Goal: Task Accomplishment & Management: Use online tool/utility

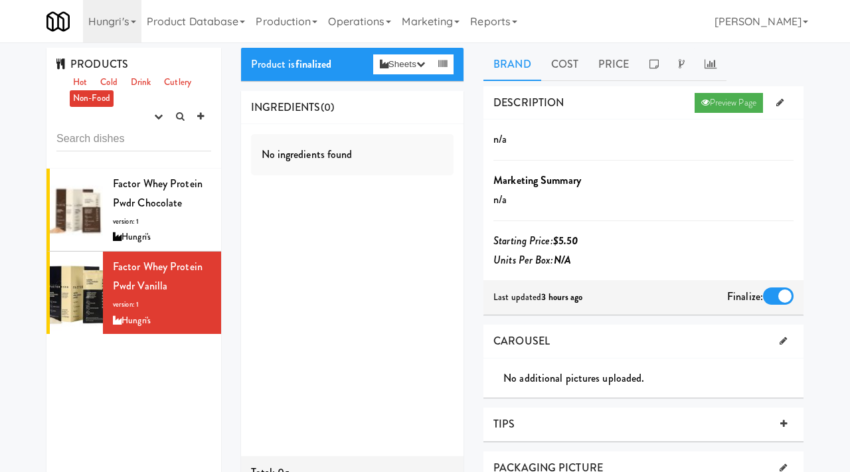
click at [129, 30] on link "Hungri's" at bounding box center [112, 21] width 58 height 43
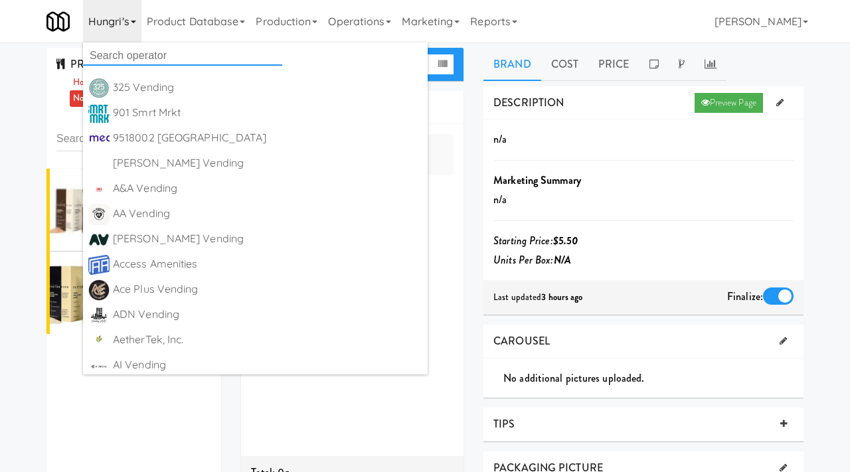
click at [134, 47] on input "text" at bounding box center [182, 56] width 199 height 20
type input "mty"
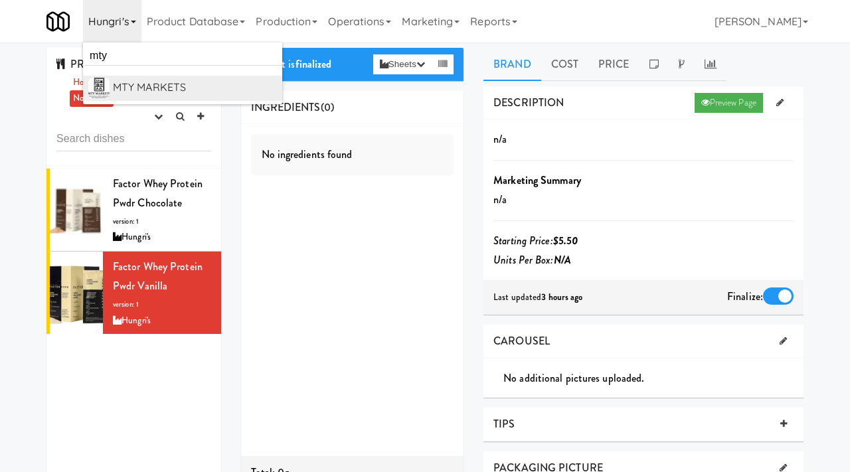
click at [145, 86] on div "MTY MARKETS" at bounding box center [195, 88] width 164 height 20
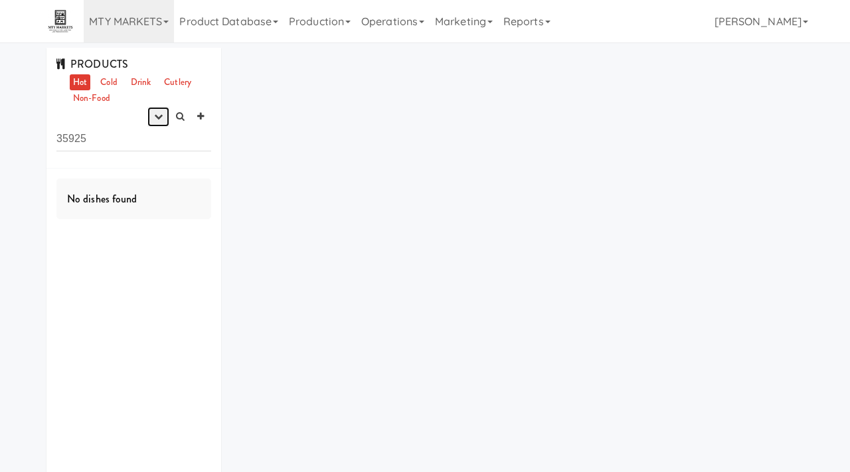
click at [152, 122] on button "button" at bounding box center [158, 117] width 22 height 20
click at [144, 149] on link "experimenting" at bounding box center [116, 142] width 106 height 24
drag, startPoint x: 84, startPoint y: 145, endPoint x: 17, endPoint y: 138, distance: 67.5
click at [17, 138] on div "PRODUCTS Hot Cold Drink Cutlery Non-Food experimenting finalized shipped discon…" at bounding box center [425, 279] width 850 height 463
click at [108, 82] on link "Cold" at bounding box center [108, 82] width 23 height 17
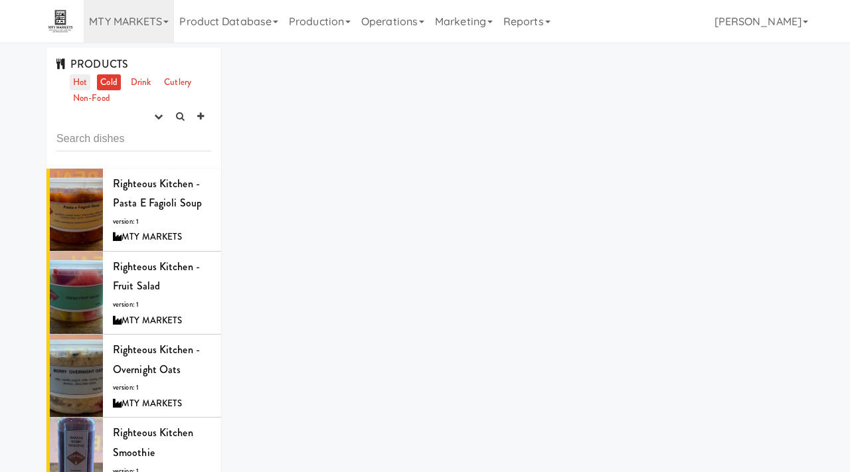
click at [85, 88] on link "Hot" at bounding box center [80, 82] width 21 height 17
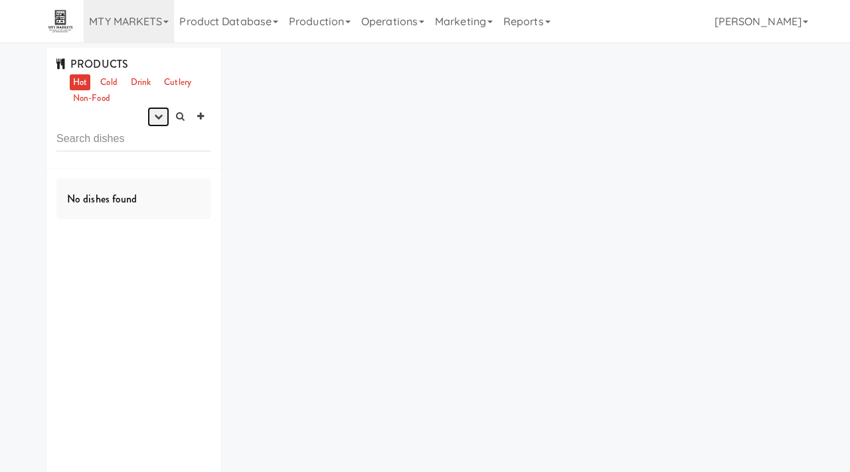
click at [152, 114] on button "button" at bounding box center [158, 117] width 22 height 20
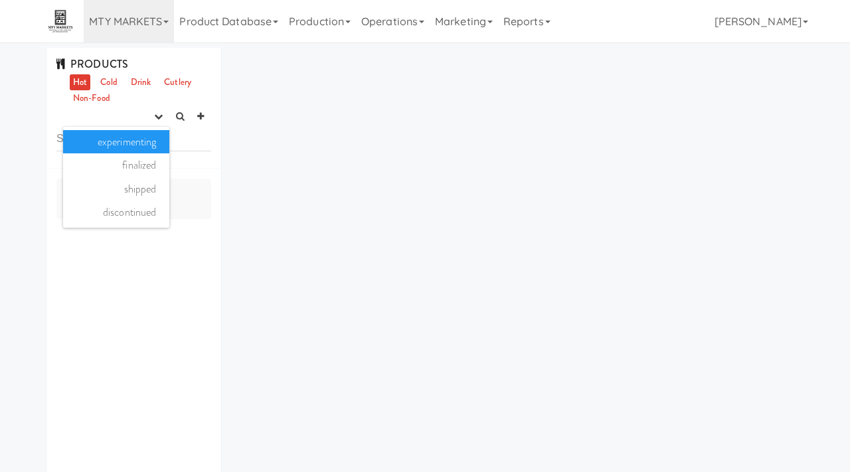
click at [148, 132] on link "experimenting" at bounding box center [116, 142] width 106 height 24
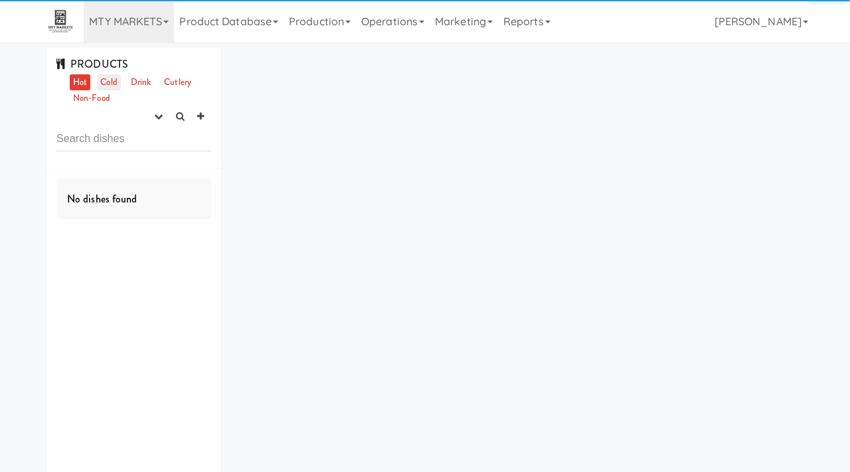
click at [105, 75] on link "Cold" at bounding box center [108, 82] width 23 height 17
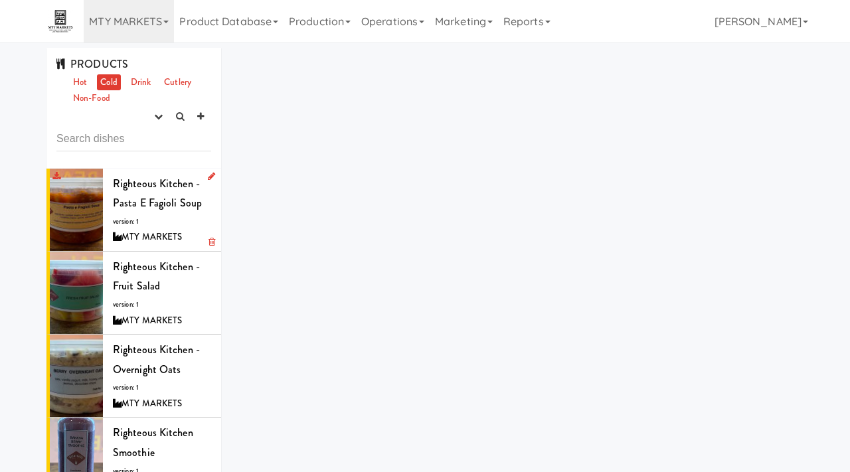
click at [148, 237] on div "MTY MARKETS" at bounding box center [162, 237] width 98 height 17
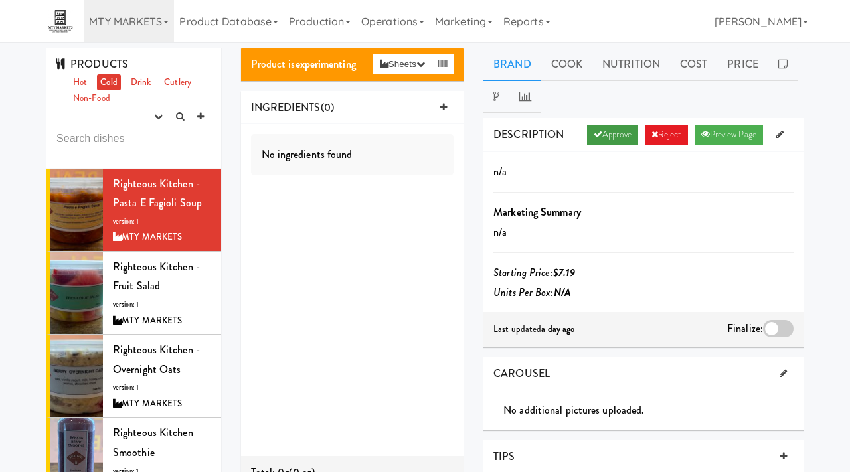
click at [595, 136] on link "Approve" at bounding box center [612, 135] width 51 height 20
click at [781, 322] on div at bounding box center [778, 328] width 31 height 17
click at [0, 0] on input "checkbox" at bounding box center [0, 0] width 0 height 0
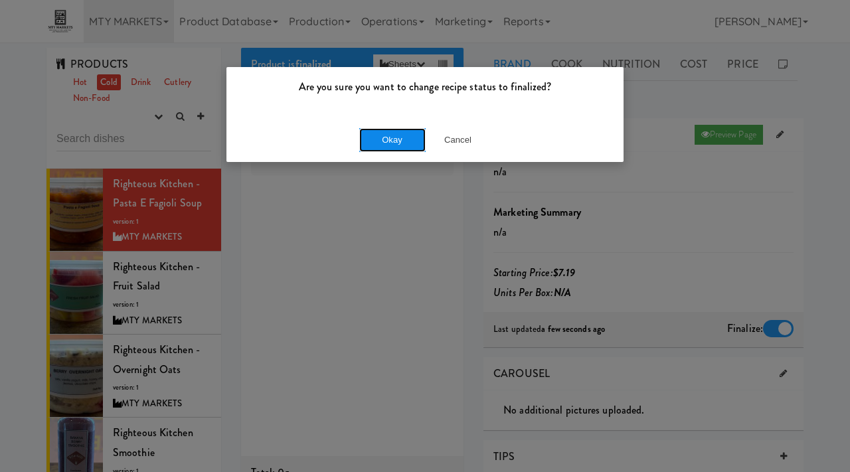
click at [411, 139] on button "Okay" at bounding box center [392, 140] width 66 height 24
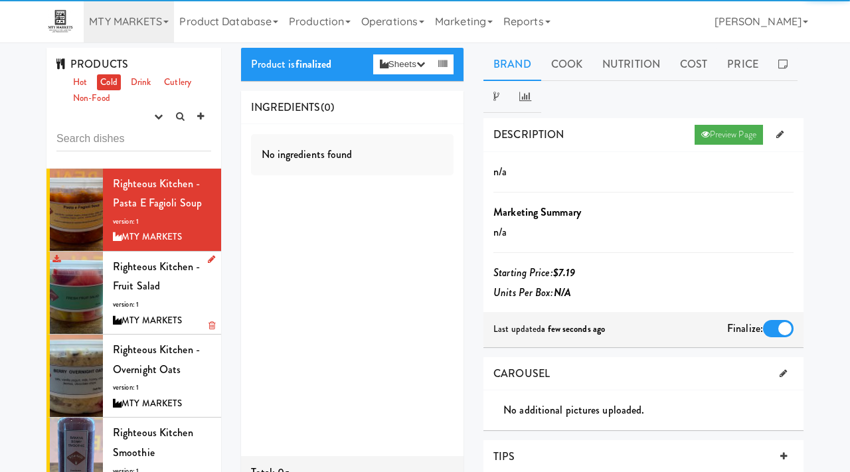
click at [152, 290] on span "Righteous Kitchen - Fruit Salad" at bounding box center [156, 276] width 87 height 35
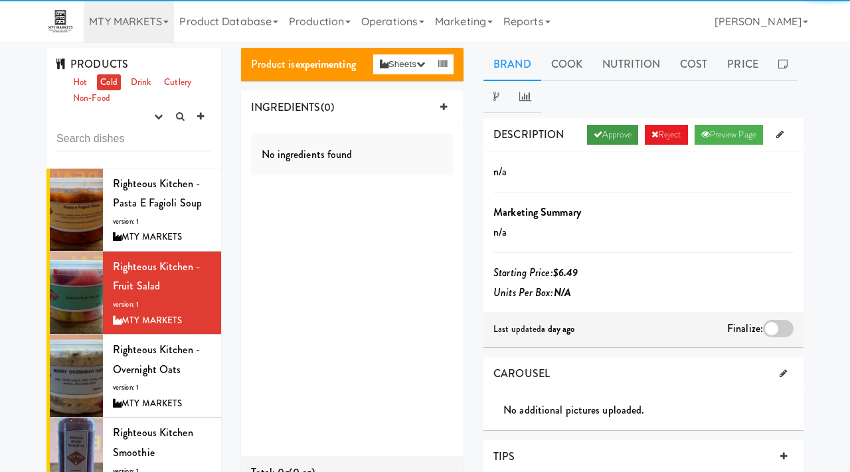
click at [594, 136] on icon at bounding box center [598, 134] width 9 height 9
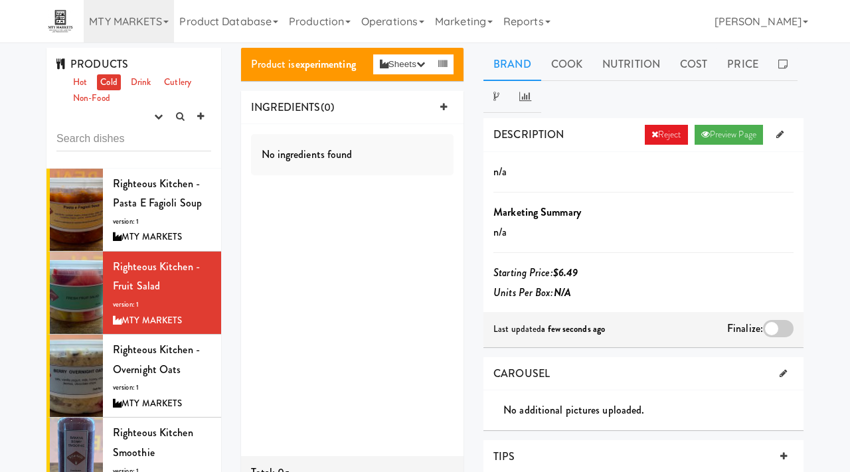
click at [777, 328] on div at bounding box center [778, 328] width 31 height 17
click at [0, 0] on input "checkbox" at bounding box center [0, 0] width 0 height 0
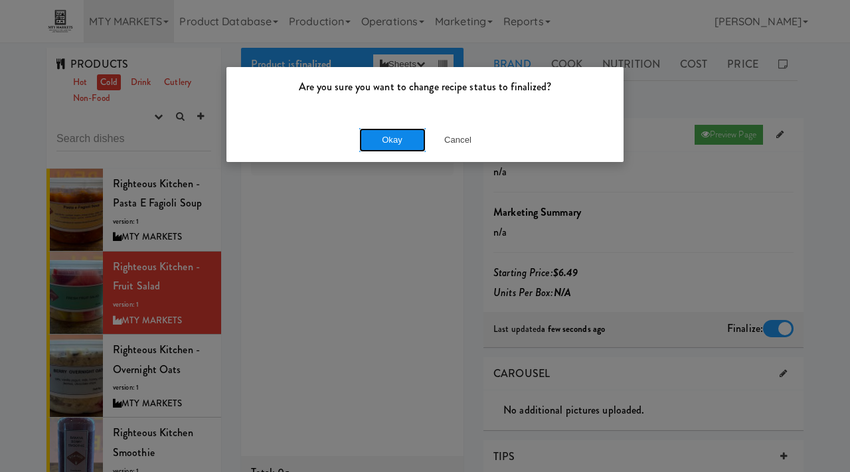
click at [407, 145] on button "Okay" at bounding box center [392, 140] width 66 height 24
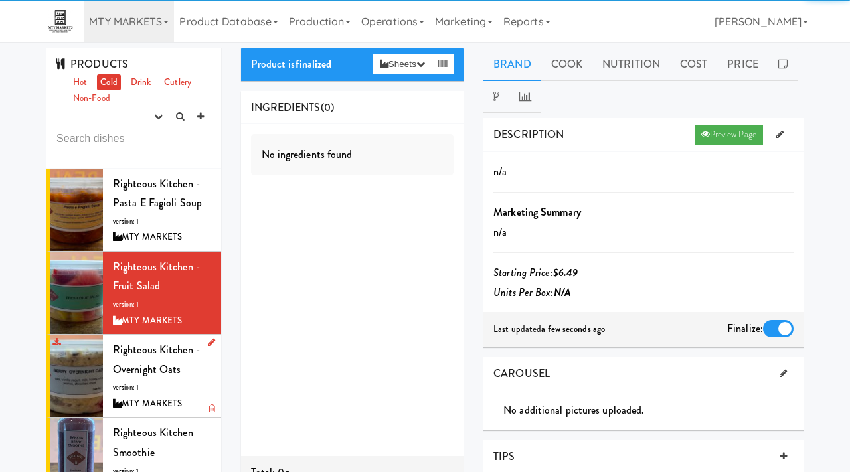
click at [137, 380] on div "Righteous Kitchen - Overnight Oats version: 1 MTY MARKETS" at bounding box center [162, 376] width 98 height 72
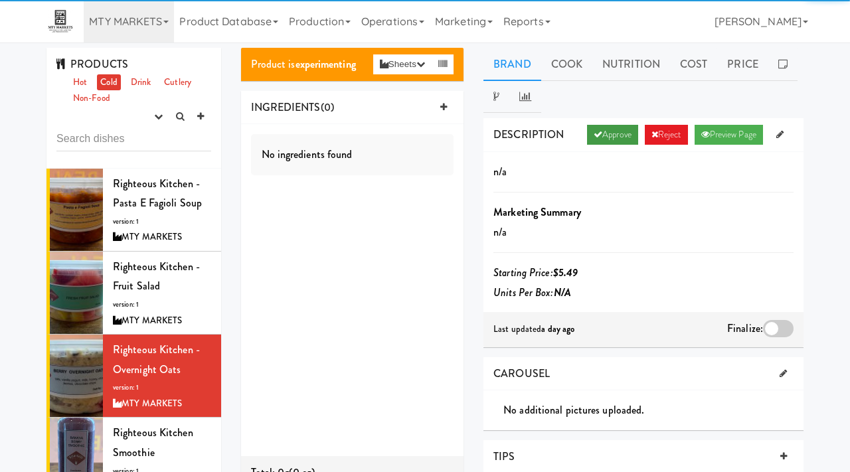
click at [609, 128] on link "Approve" at bounding box center [612, 135] width 51 height 20
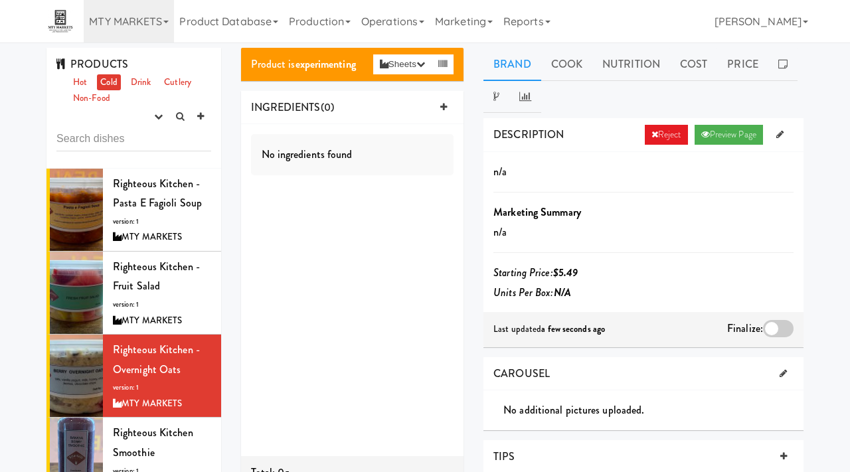
click at [777, 327] on div at bounding box center [778, 328] width 31 height 17
click at [0, 0] on input "checkbox" at bounding box center [0, 0] width 0 height 0
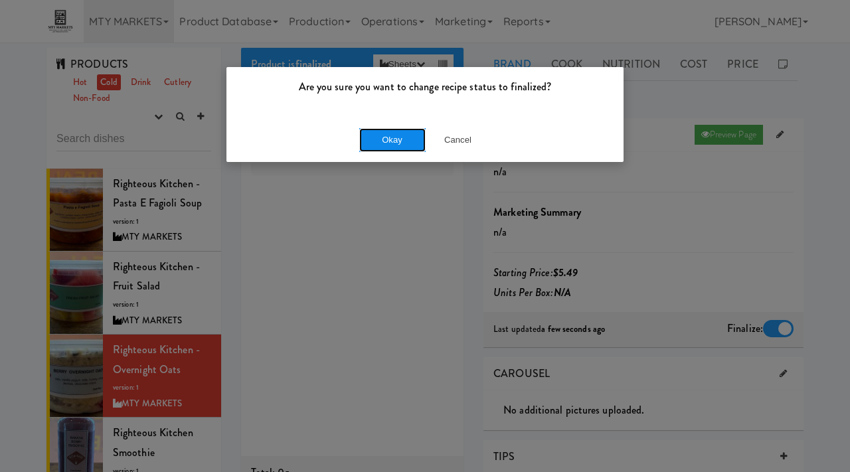
click at [401, 142] on button "Okay" at bounding box center [392, 140] width 66 height 24
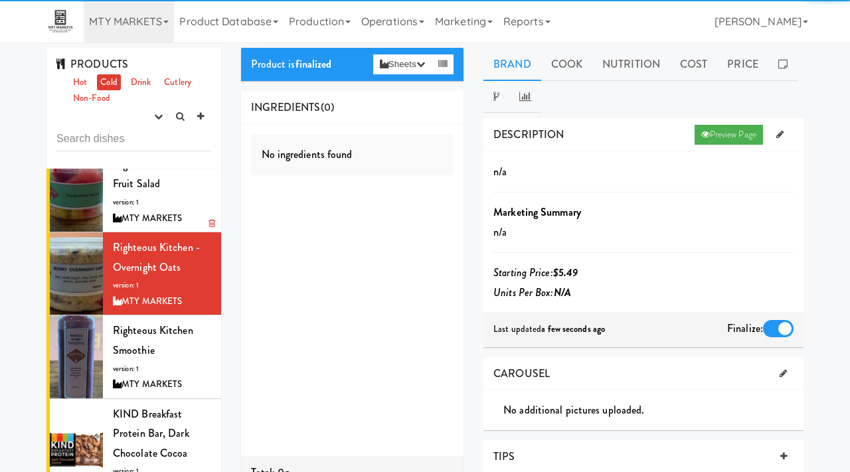
scroll to position [115, 0]
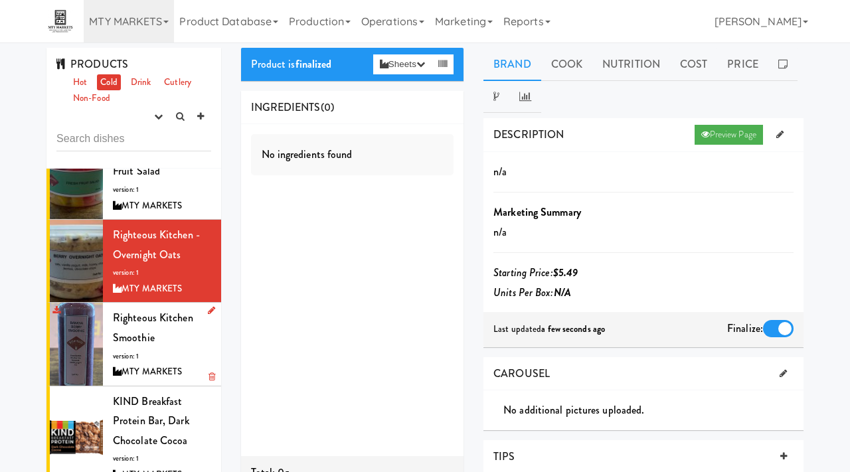
click at [140, 337] on span "Righteous Kitchen Smoothie" at bounding box center [153, 327] width 80 height 35
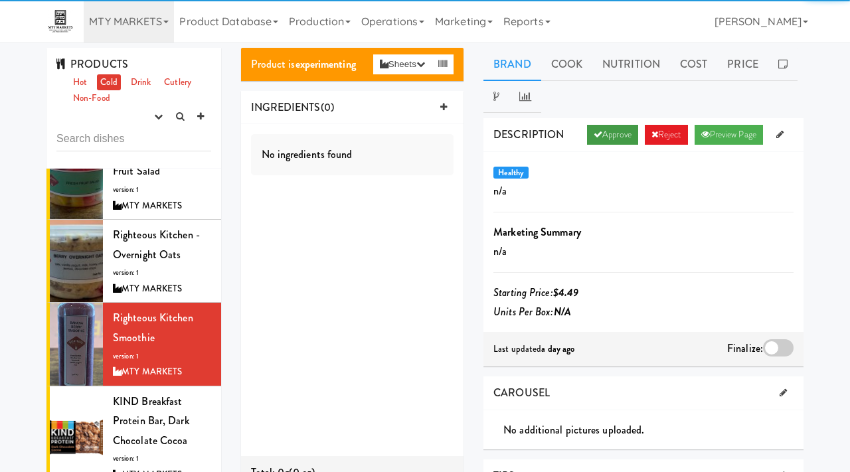
click at [607, 128] on link "Approve" at bounding box center [612, 135] width 51 height 20
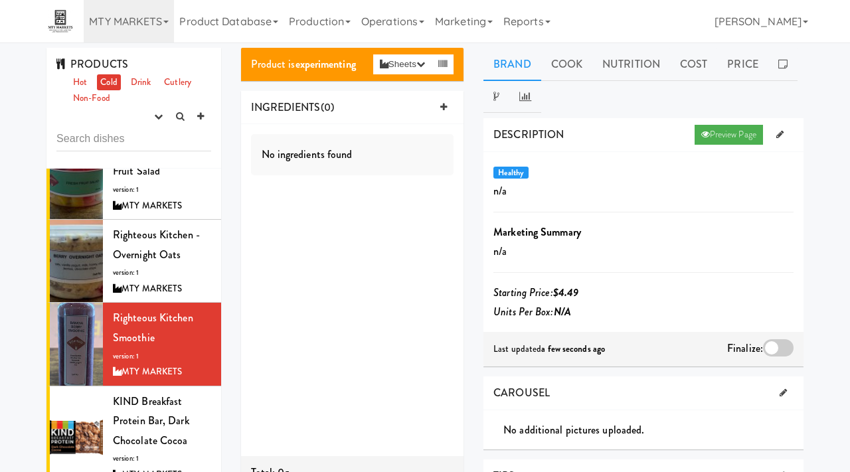
click at [771, 348] on div at bounding box center [778, 347] width 31 height 17
click at [0, 0] on input "checkbox" at bounding box center [0, 0] width 0 height 0
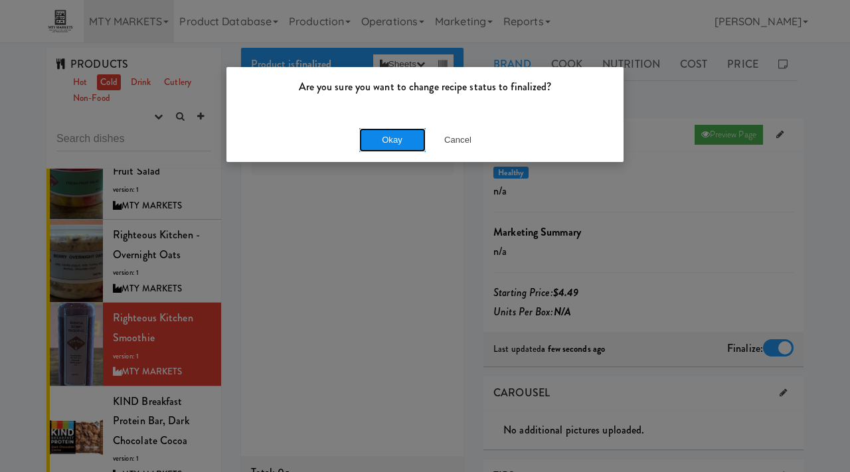
click at [384, 132] on button "Okay" at bounding box center [392, 140] width 66 height 24
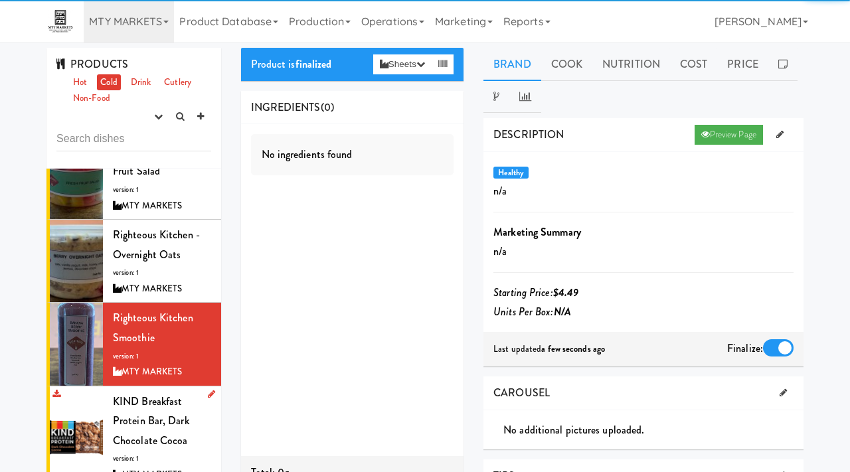
click at [131, 434] on span "KIND Breakfast Protein Bar, Dark Chocolate Cocoa" at bounding box center [151, 421] width 76 height 54
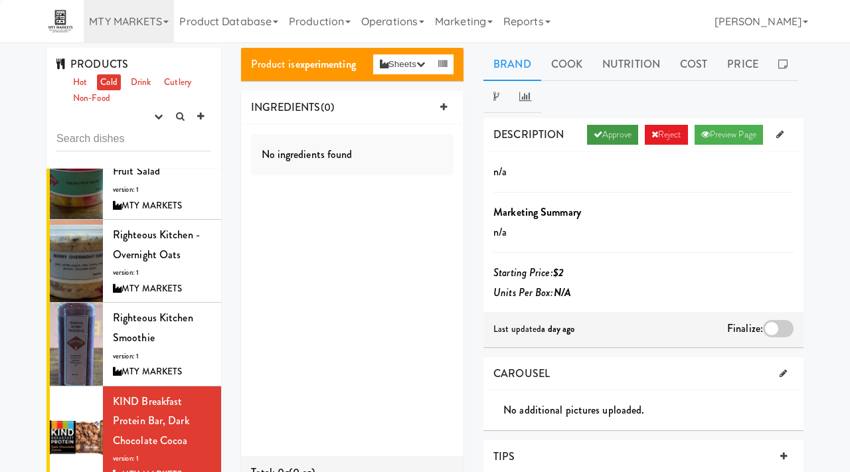
click at [605, 126] on link "Approve" at bounding box center [612, 135] width 51 height 20
click at [781, 320] on div at bounding box center [778, 328] width 31 height 17
click at [0, 0] on input "checkbox" at bounding box center [0, 0] width 0 height 0
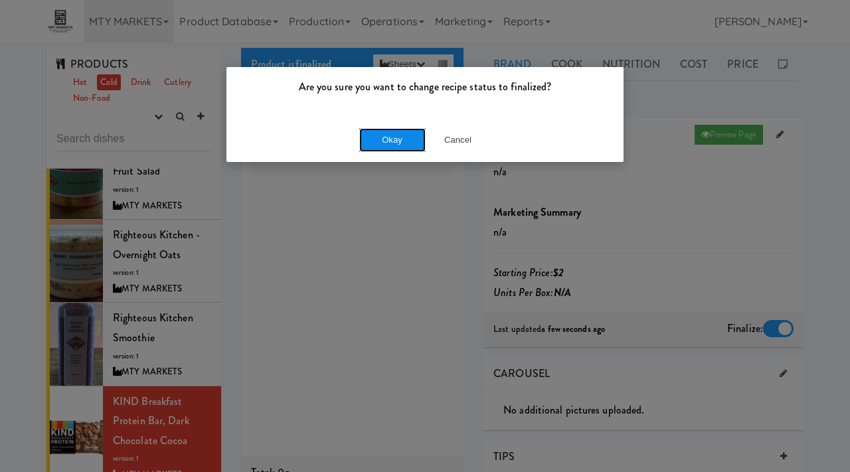
click at [415, 128] on button "Okay" at bounding box center [392, 140] width 66 height 24
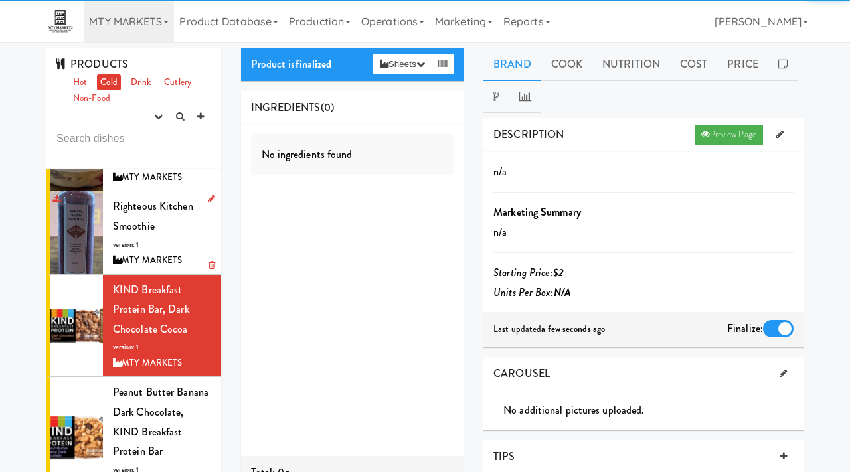
scroll to position [347, 0]
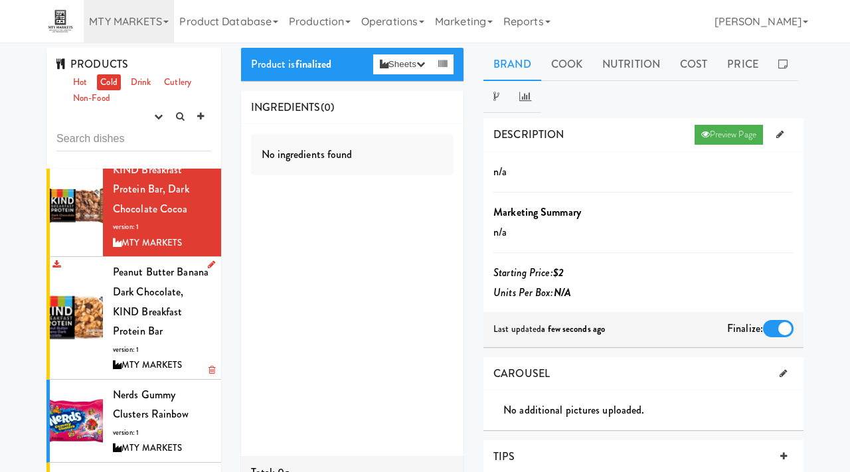
click at [144, 314] on span "Peanut Butter Banana Dark Chocolate, KIND Breakfast Protein Bar" at bounding box center [161, 301] width 96 height 74
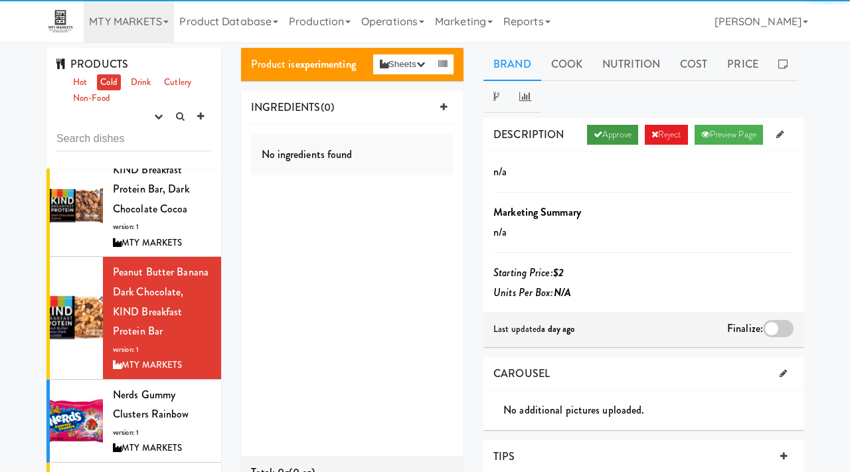
click at [615, 134] on link "Approve" at bounding box center [612, 135] width 51 height 20
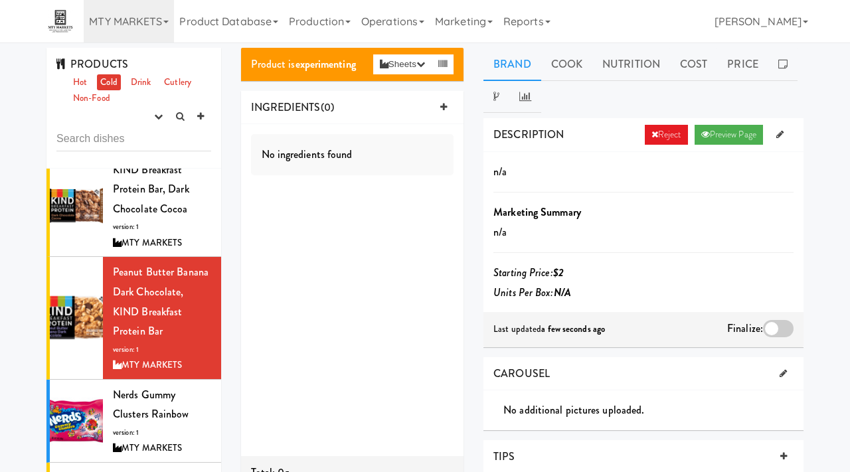
click at [777, 325] on div at bounding box center [778, 328] width 31 height 17
click at [0, 0] on input "checkbox" at bounding box center [0, 0] width 0 height 0
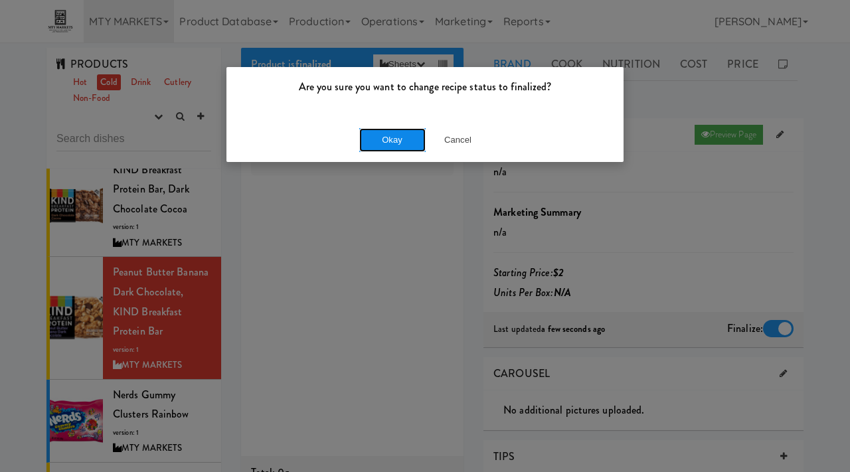
click at [397, 149] on button "Okay" at bounding box center [392, 140] width 66 height 24
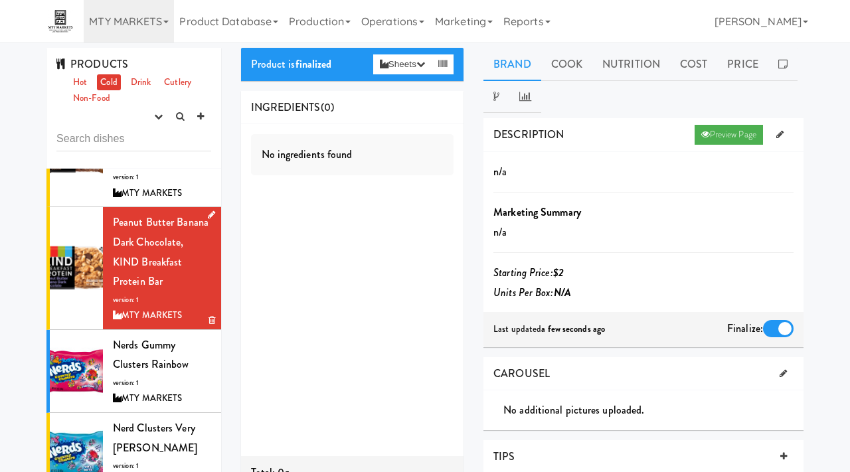
scroll to position [437, 0]
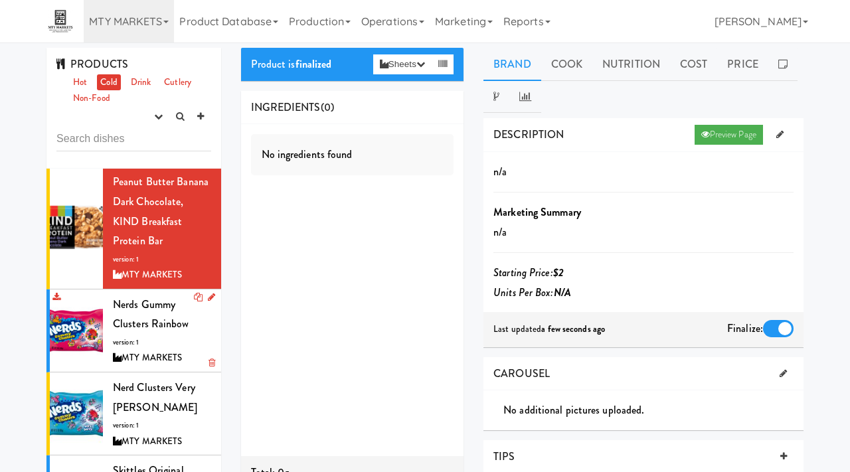
click at [151, 334] on div "Nerds Gummy Clusters Rainbow version: 1 MTY MARKETS" at bounding box center [162, 331] width 98 height 72
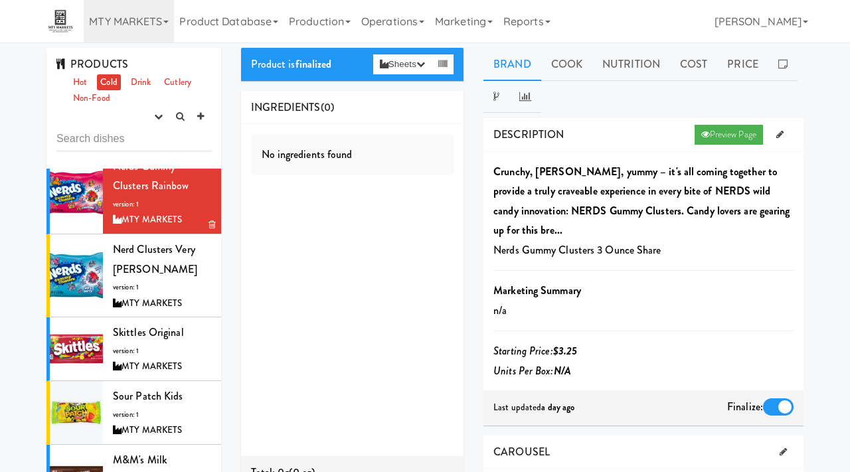
scroll to position [653, 0]
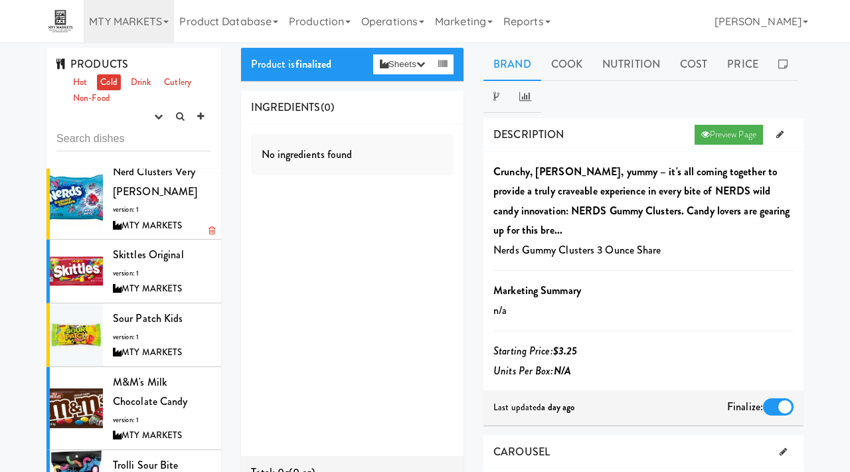
click at [177, 199] on div "Nerd Clusters Very Berry version: 1 MTY MARKETS" at bounding box center [162, 198] width 98 height 72
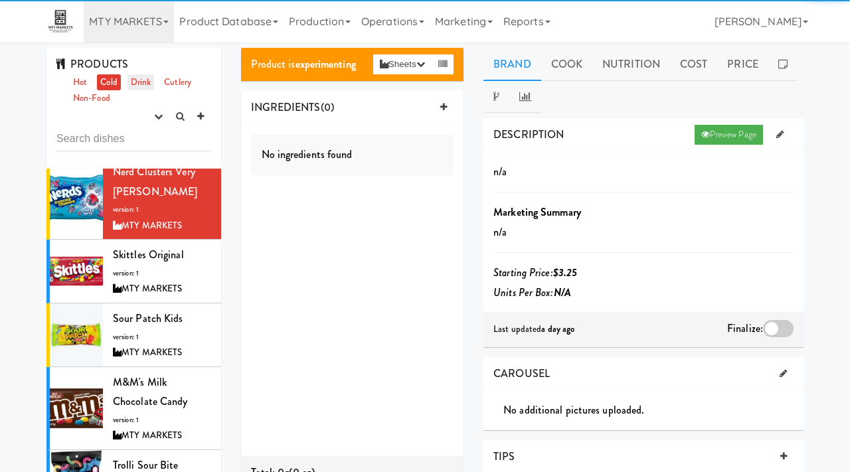
click at [143, 78] on link "Drink" at bounding box center [141, 82] width 27 height 17
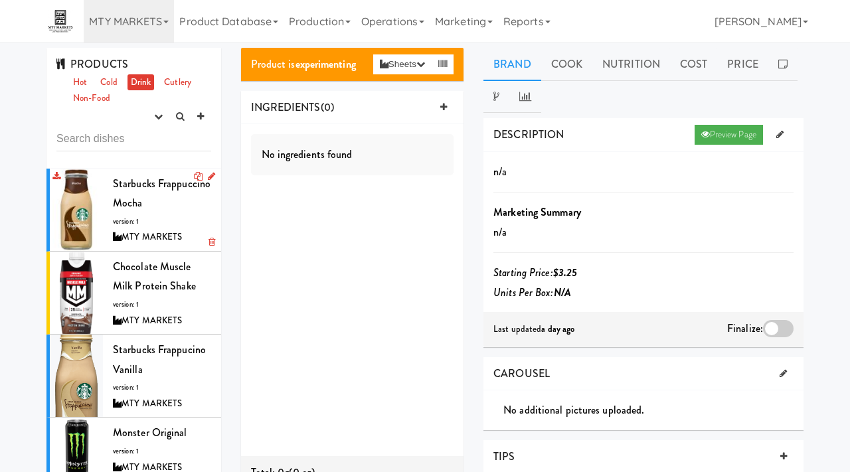
click at [151, 183] on span "Starbucks Frappuccino Mocha" at bounding box center [162, 193] width 98 height 35
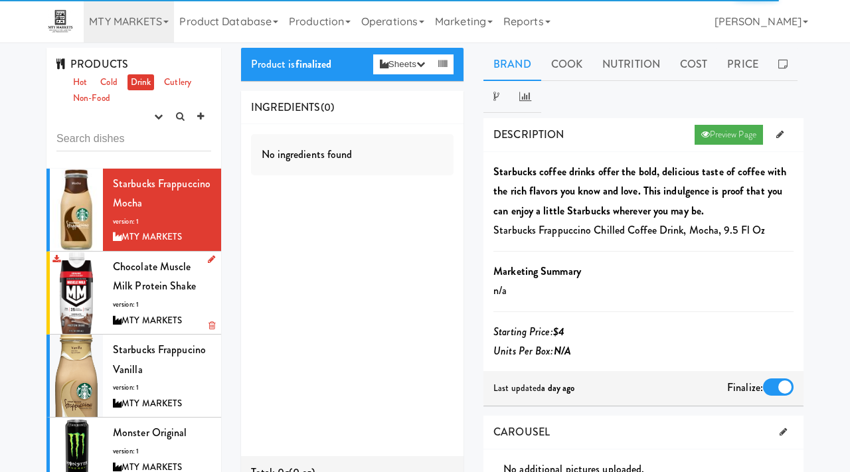
click at [142, 282] on span "Chocolate Muscle Milk Protein Shake" at bounding box center [154, 276] width 83 height 35
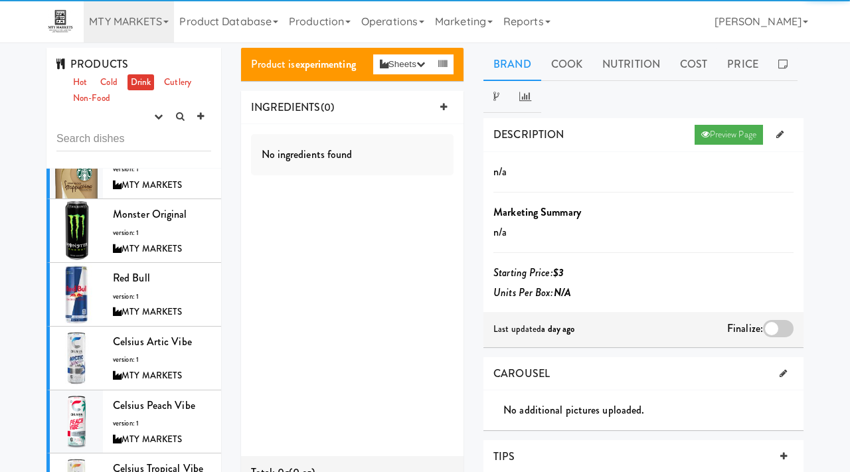
scroll to position [397, 0]
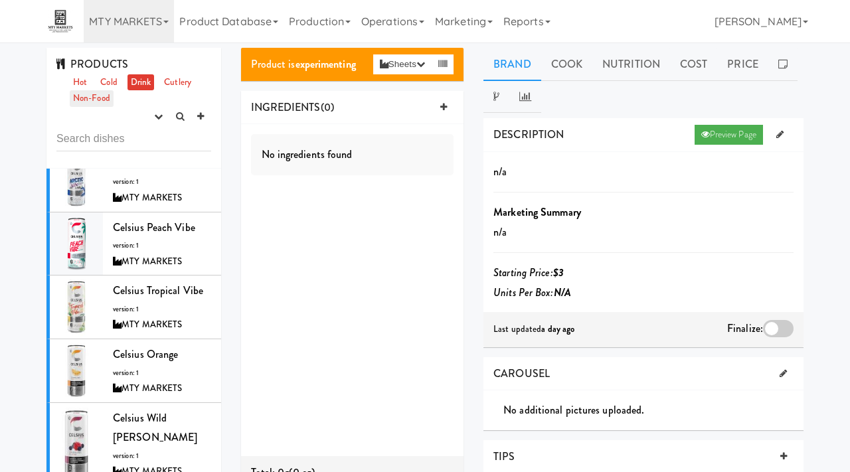
click at [96, 102] on link "Non-Food" at bounding box center [92, 98] width 44 height 17
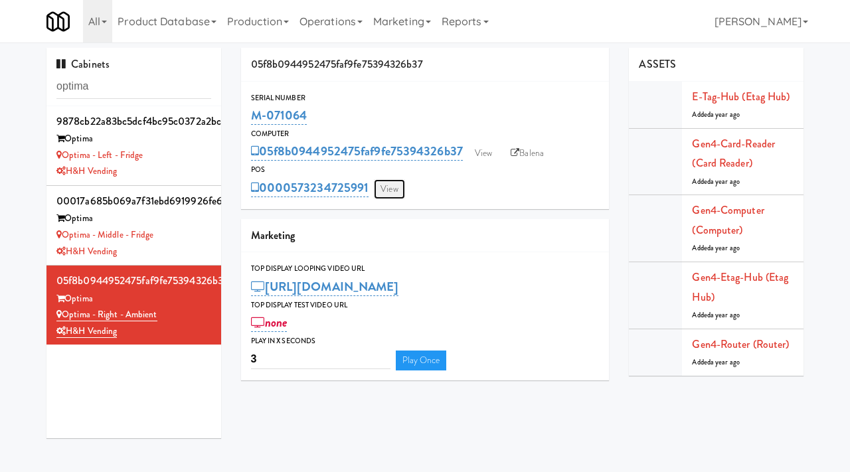
click at [391, 191] on link "View" at bounding box center [389, 189] width 31 height 20
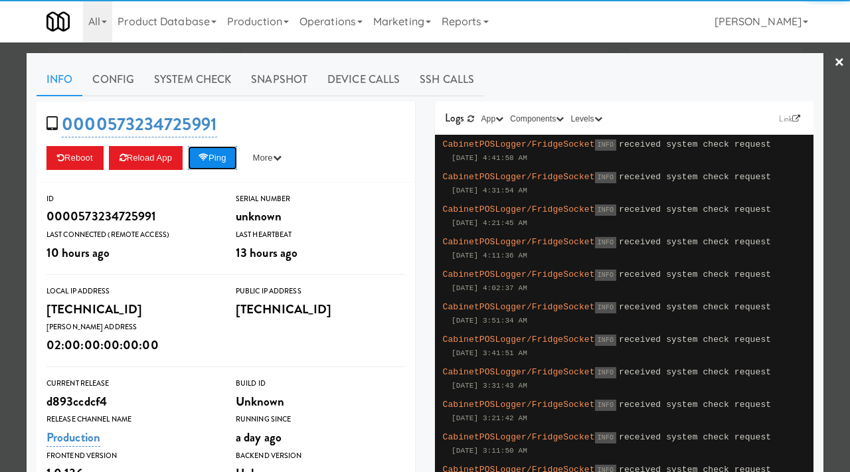
click at [219, 166] on button "Ping" at bounding box center [212, 158] width 49 height 24
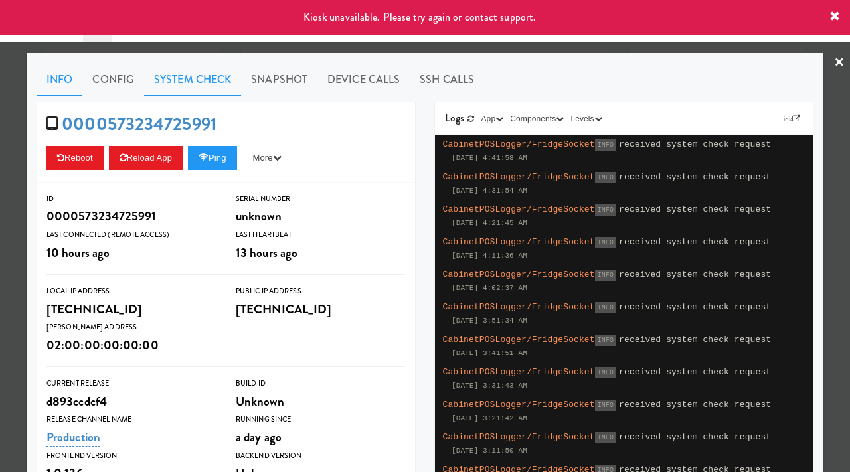
click at [181, 85] on link "System Check" at bounding box center [192, 79] width 97 height 33
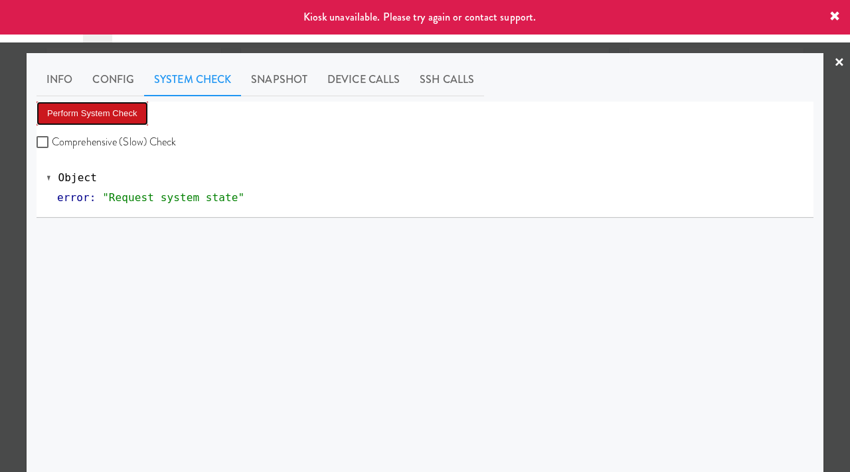
click at [83, 107] on button "Perform System Check" at bounding box center [93, 114] width 112 height 24
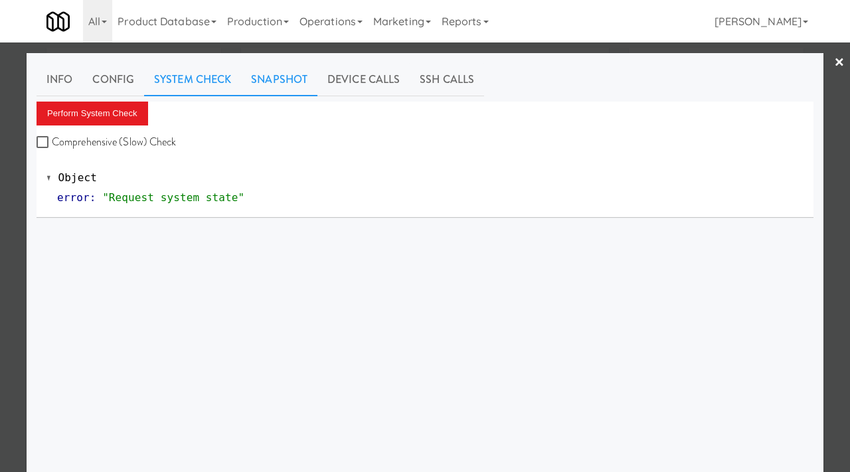
click at [272, 85] on link "Snapshot" at bounding box center [279, 79] width 76 height 33
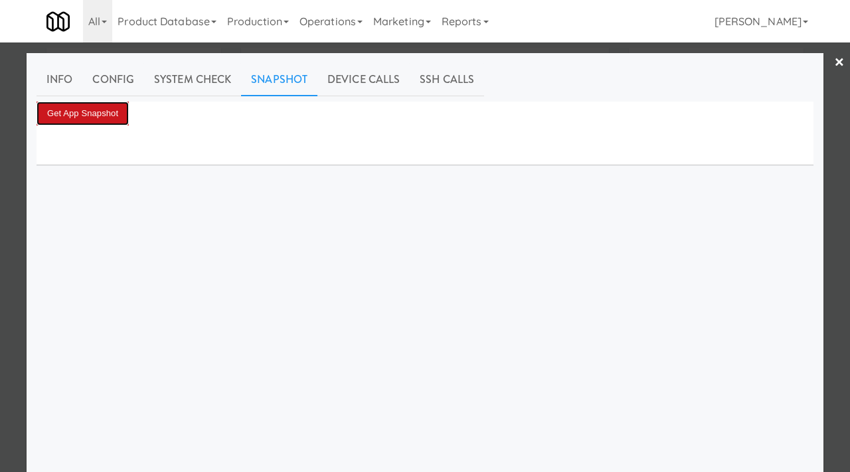
click at [81, 119] on button "Get App Snapshot" at bounding box center [83, 114] width 92 height 24
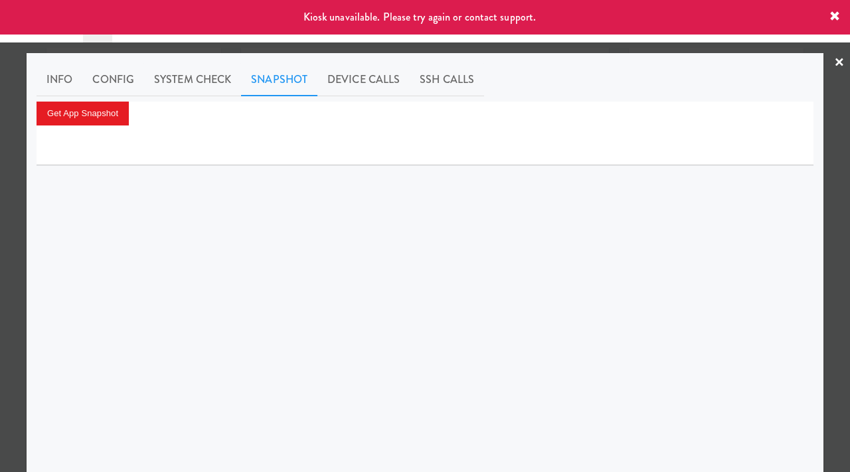
click at [0, 235] on div at bounding box center [425, 236] width 850 height 472
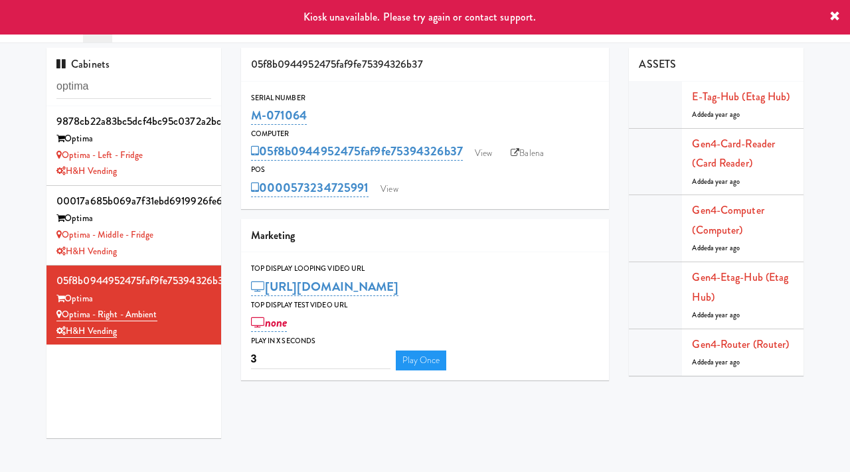
scroll to position [43, 0]
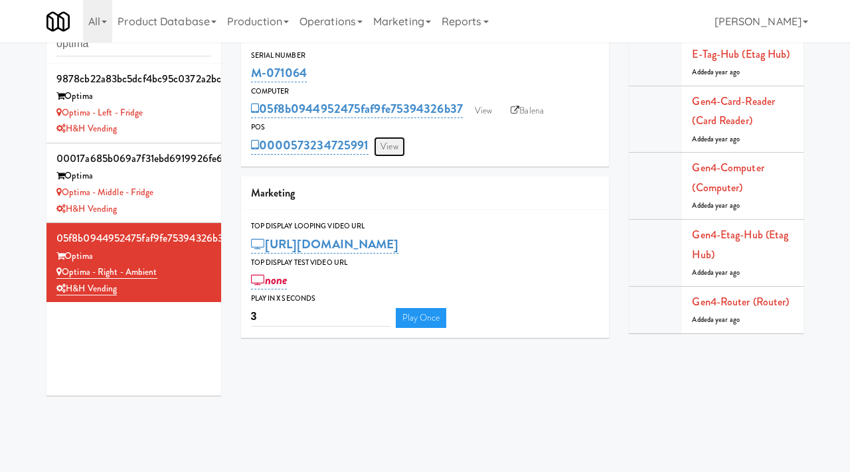
click at [387, 150] on link "View" at bounding box center [389, 147] width 31 height 20
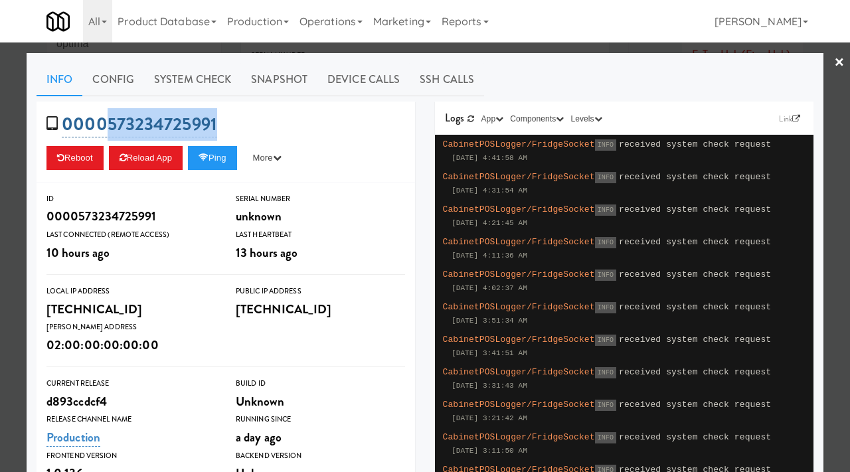
drag, startPoint x: 229, startPoint y: 128, endPoint x: 110, endPoint y: 125, distance: 118.9
click at [110, 125] on div "0000573234725991 Reboot Reload App Ping More Ping Server Restart Server Force R…" at bounding box center [226, 142] width 379 height 81
copy link "573234725991"
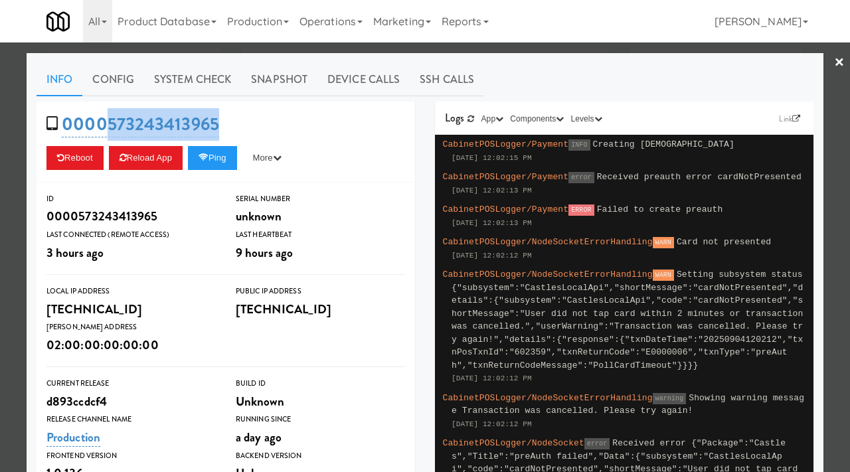
click at [0, 243] on div at bounding box center [425, 236] width 850 height 472
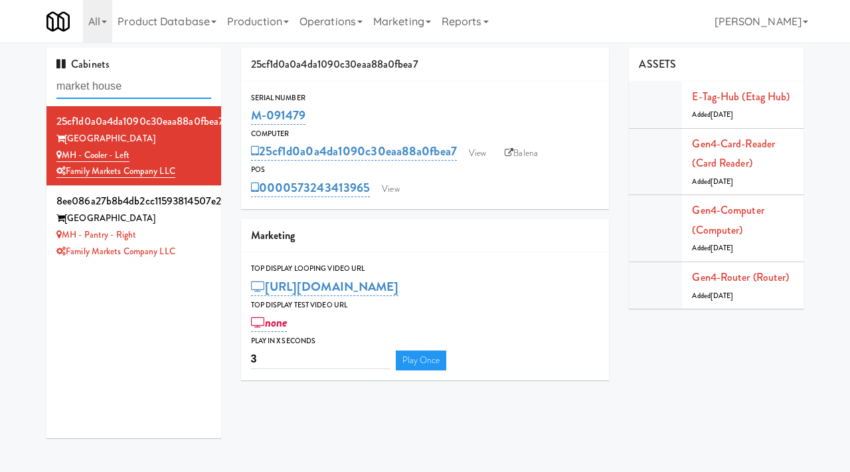
click at [145, 94] on input "market house" at bounding box center [133, 86] width 155 height 25
type input "estate"
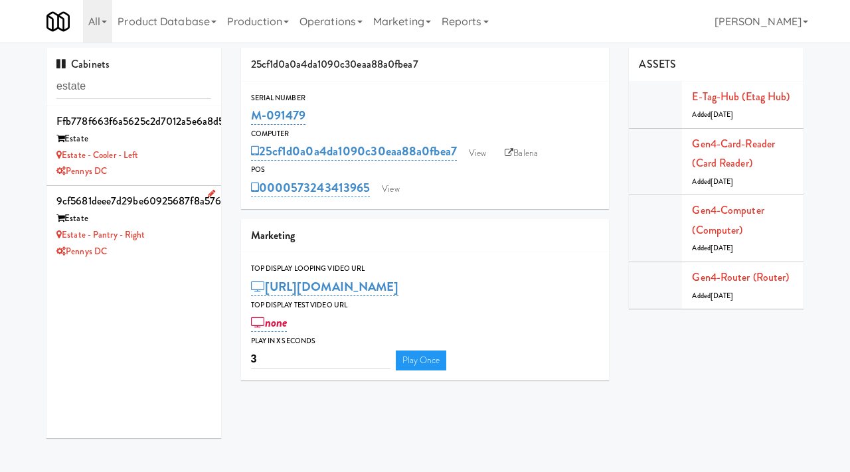
click at [177, 240] on div "Estate - Pantry - Right" at bounding box center [133, 235] width 155 height 17
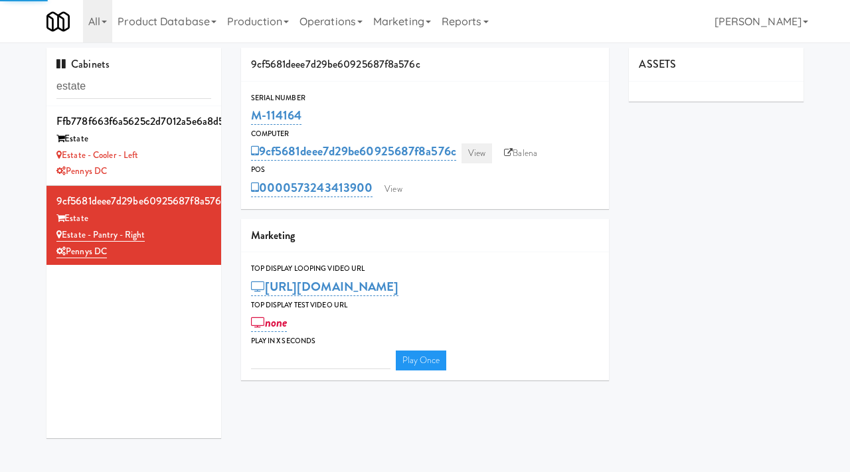
type input "3"
click at [471, 147] on link "View" at bounding box center [477, 154] width 31 height 20
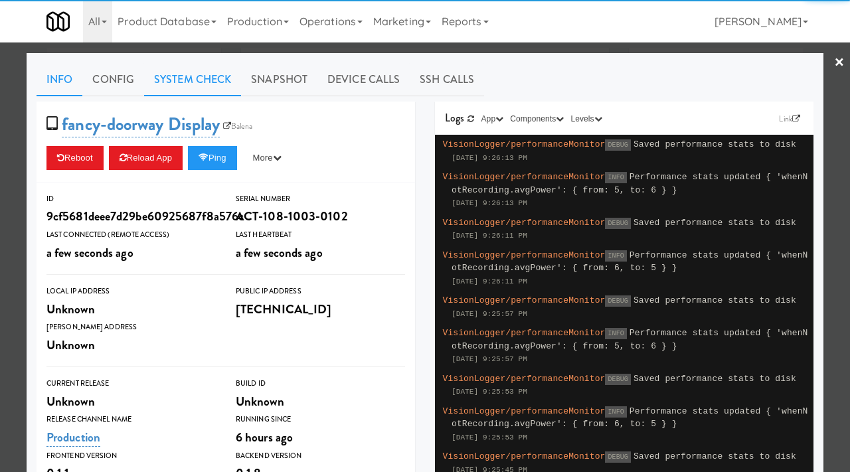
click at [185, 70] on link "System Check" at bounding box center [192, 79] width 97 height 33
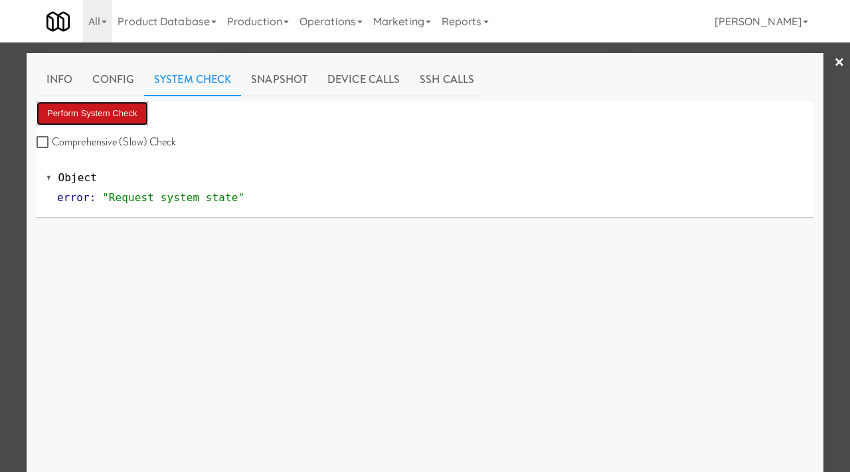
click at [135, 102] on button "Perform System Check" at bounding box center [93, 114] width 112 height 24
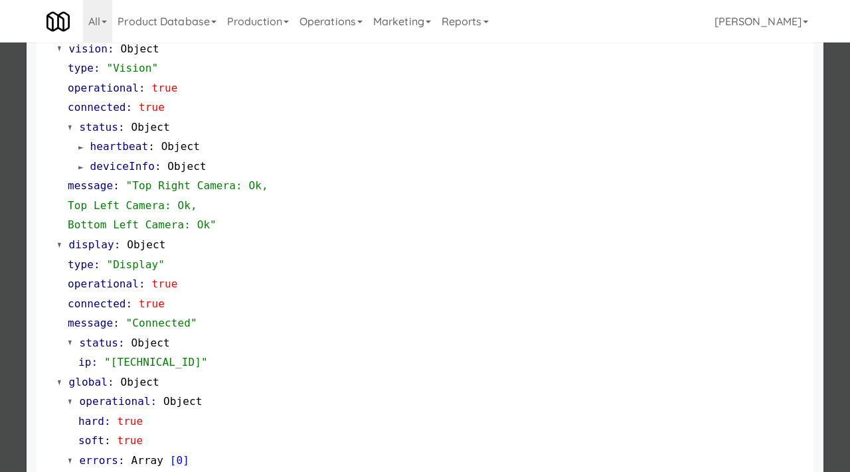
scroll to position [559, 0]
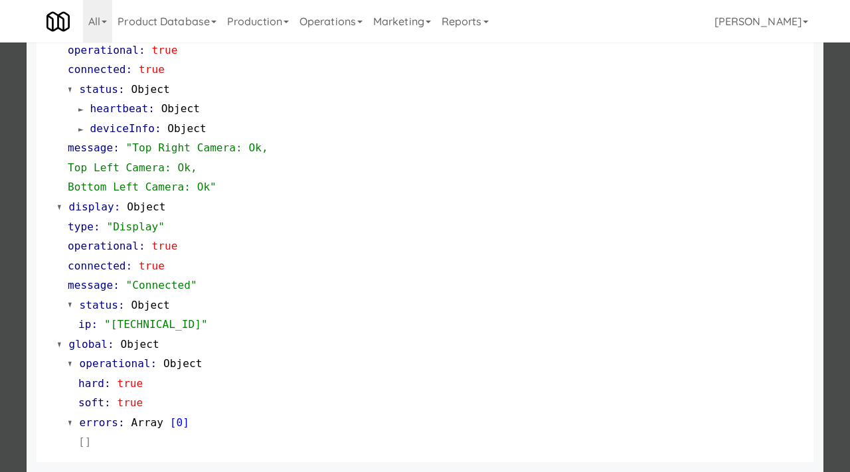
click at [6, 314] on div at bounding box center [425, 236] width 850 height 472
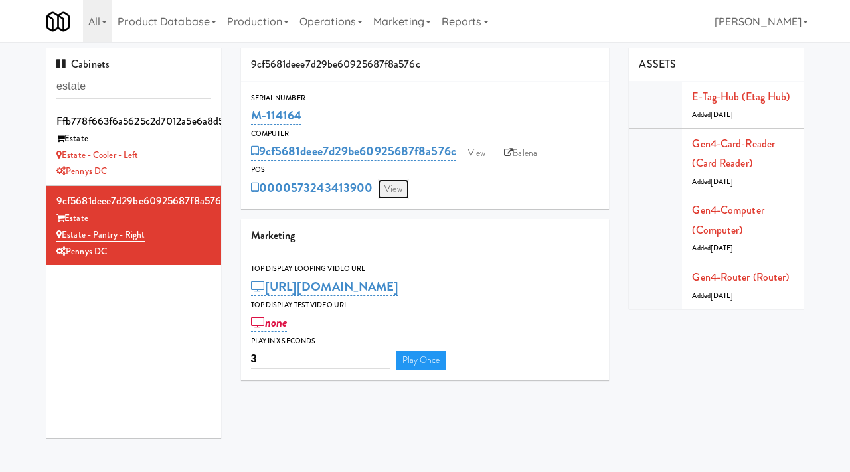
click at [406, 189] on link "View" at bounding box center [393, 189] width 31 height 20
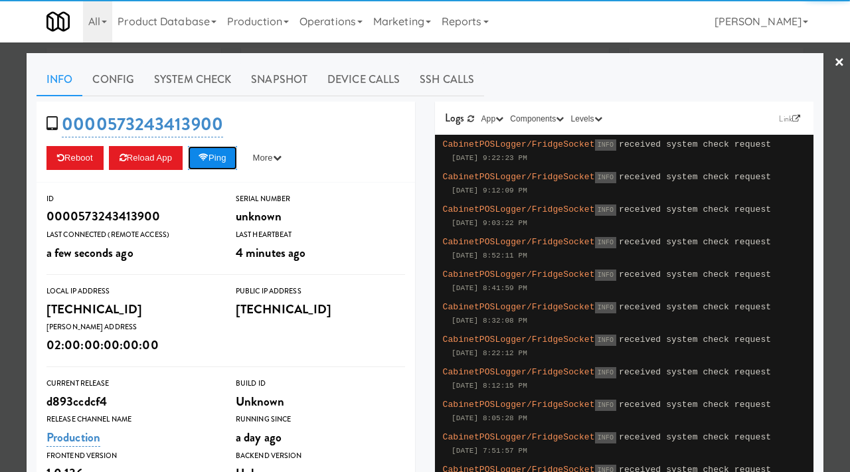
click at [219, 159] on button "Ping" at bounding box center [212, 158] width 49 height 24
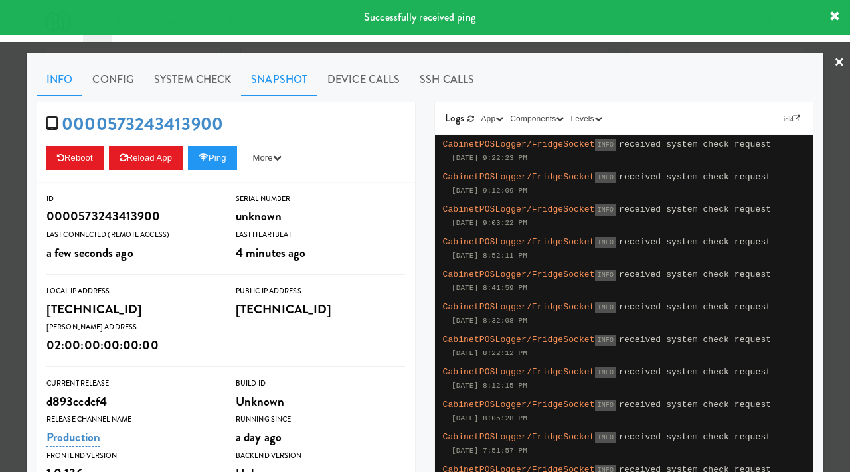
click at [279, 79] on link "Snapshot" at bounding box center [279, 79] width 76 height 33
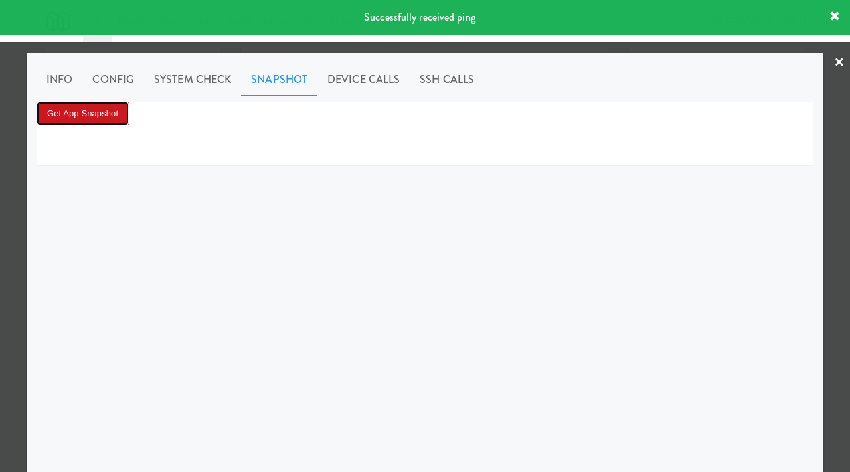
click at [70, 110] on button "Get App Snapshot" at bounding box center [83, 114] width 92 height 24
